Goal: Complete application form

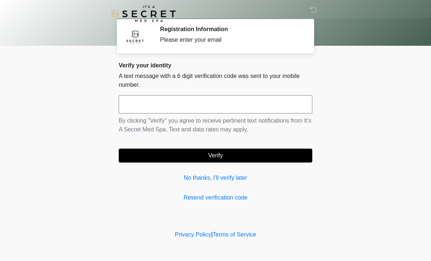
click at [254, 107] on input "text" at bounding box center [216, 104] width 194 height 18
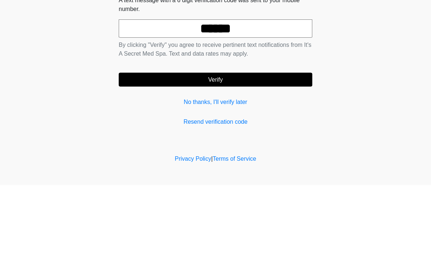
type input "******"
click at [276, 148] on button "Verify" at bounding box center [216, 155] width 194 height 14
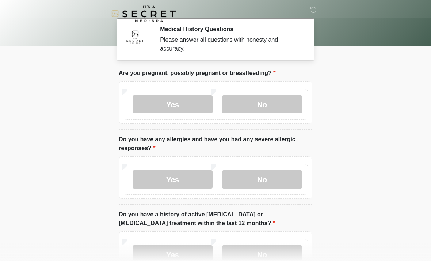
click at [281, 103] on label "No" at bounding box center [262, 104] width 80 height 18
click at [281, 184] on label "No" at bounding box center [262, 179] width 80 height 18
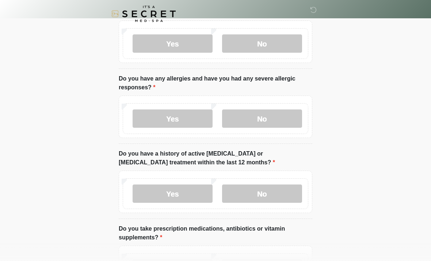
scroll to position [61, 0]
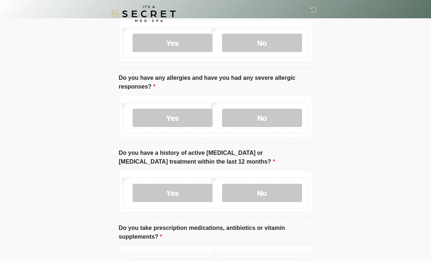
click at [287, 195] on label "No" at bounding box center [262, 193] width 80 height 18
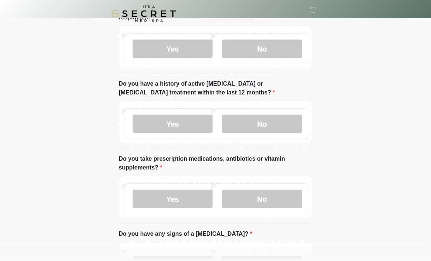
scroll to position [133, 0]
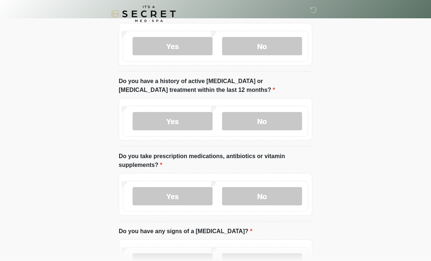
click at [281, 195] on label "No" at bounding box center [262, 196] width 80 height 18
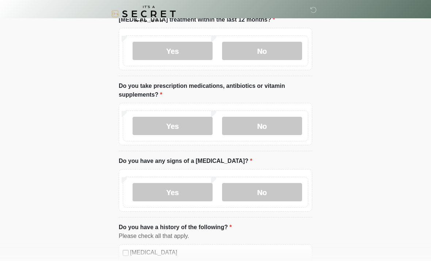
click at [272, 195] on label "No" at bounding box center [262, 192] width 80 height 18
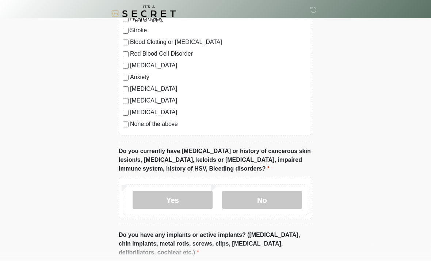
click at [279, 199] on label "No" at bounding box center [262, 200] width 80 height 18
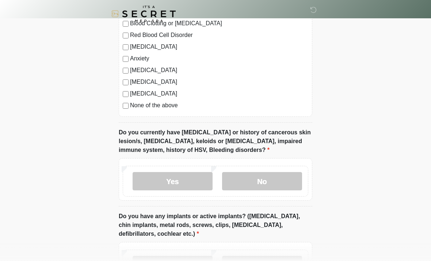
scroll to position [532, 0]
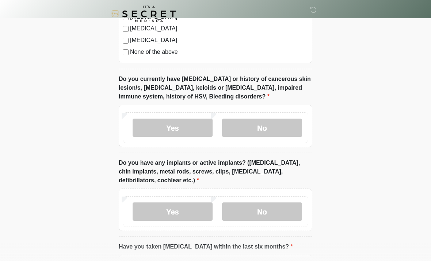
click at [283, 209] on label "No" at bounding box center [262, 211] width 80 height 18
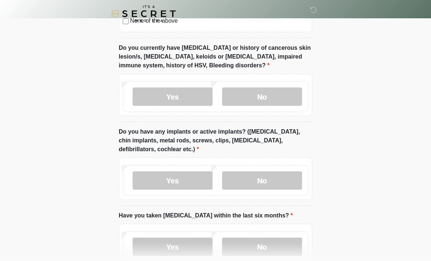
scroll to position [563, 0]
click at [187, 182] on label "Yes" at bounding box center [173, 180] width 80 height 18
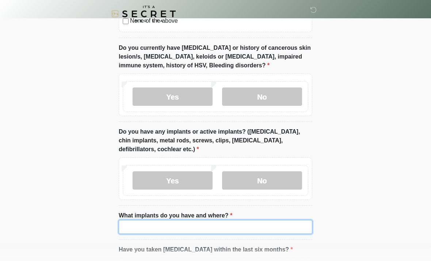
click at [277, 225] on input "What implants do you have and where?" at bounding box center [216, 227] width 194 height 14
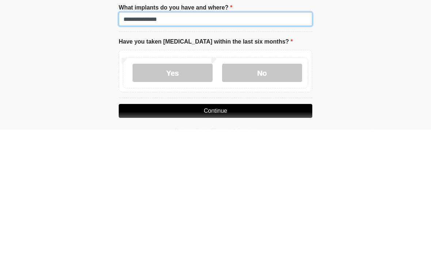
type input "**********"
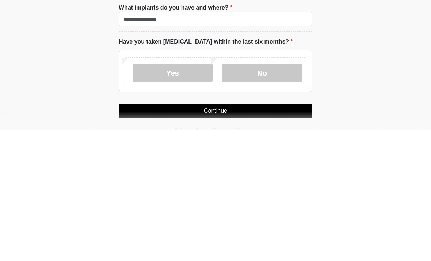
click at [277, 195] on label "No" at bounding box center [262, 204] width 80 height 18
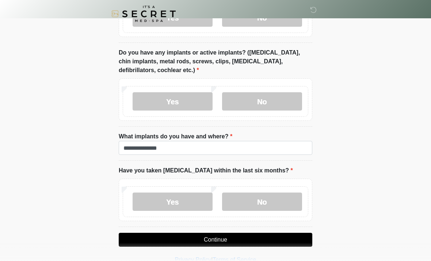
click at [277, 239] on button "Continue" at bounding box center [216, 240] width 194 height 14
click at [282, 239] on button "Continue" at bounding box center [216, 240] width 194 height 14
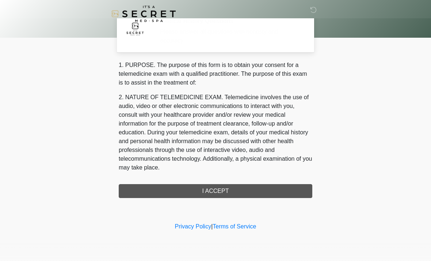
scroll to position [0, 0]
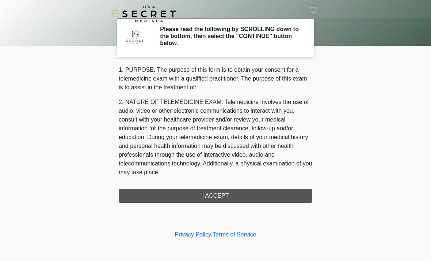
click at [291, 200] on div "1. PURPOSE. The purpose of this form is to obtain your consent for a telemedici…" at bounding box center [216, 133] width 194 height 137
click at [278, 197] on div "1. PURPOSE. The purpose of this form is to obtain your consent for a telemedici…" at bounding box center [216, 133] width 194 height 137
click at [267, 202] on div "1. PURPOSE. The purpose of this form is to obtain your consent for a telemedici…" at bounding box center [216, 133] width 194 height 137
click at [255, 193] on div "1. PURPOSE. The purpose of this form is to obtain your consent for a telemedici…" at bounding box center [216, 133] width 194 height 137
click at [204, 201] on div "1. PURPOSE. The purpose of this form is to obtain your consent for a telemedici…" at bounding box center [216, 133] width 194 height 137
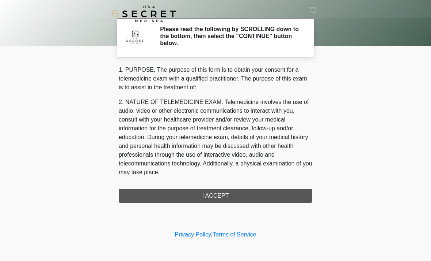
click at [203, 201] on div "1. PURPOSE. The purpose of this form is to obtain your consent for a telemedici…" at bounding box center [216, 133] width 194 height 137
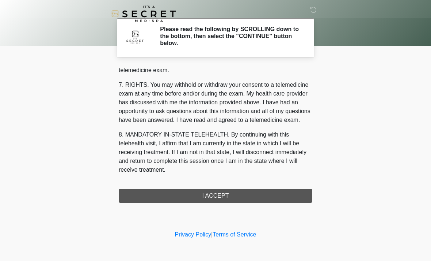
scroll to position [310, 0]
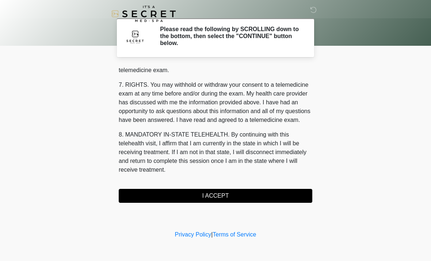
click at [205, 198] on button "I ACCEPT" at bounding box center [216, 196] width 194 height 14
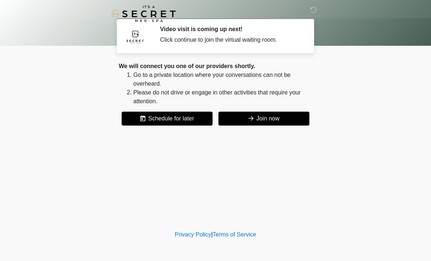
click at [256, 121] on button "Join now" at bounding box center [264, 119] width 91 height 14
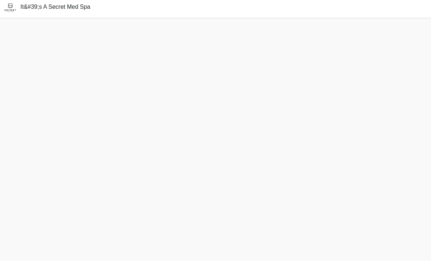
scroll to position [10, 0]
